Goal: Find specific page/section

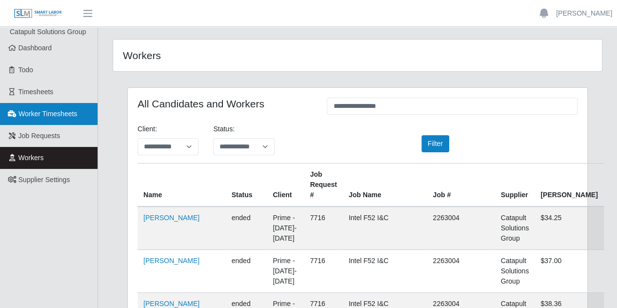
click at [86, 103] on link "Worker Timesheets" at bounding box center [49, 114] width 98 height 22
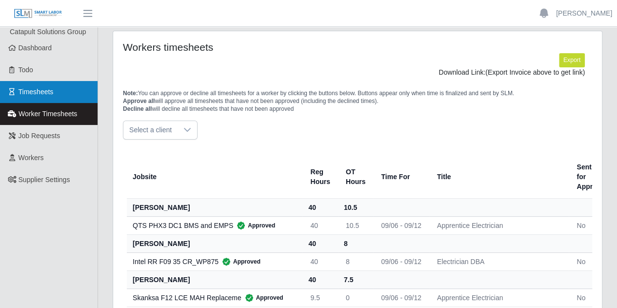
click at [65, 83] on link "Timesheets" at bounding box center [49, 92] width 98 height 22
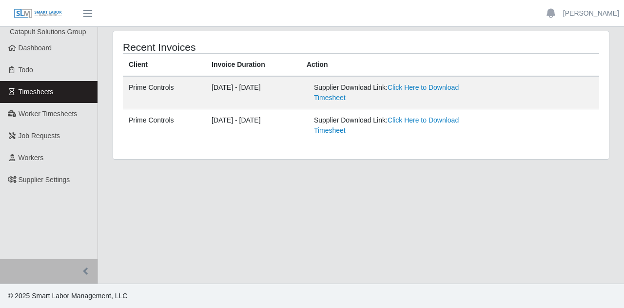
click at [296, 222] on main "Recent Invoices Client Invoice Duration Action Prime Controls [DATE] - [DATE] S…" at bounding box center [361, 155] width 526 height 256
